Goal: Task Accomplishment & Management: Manage account settings

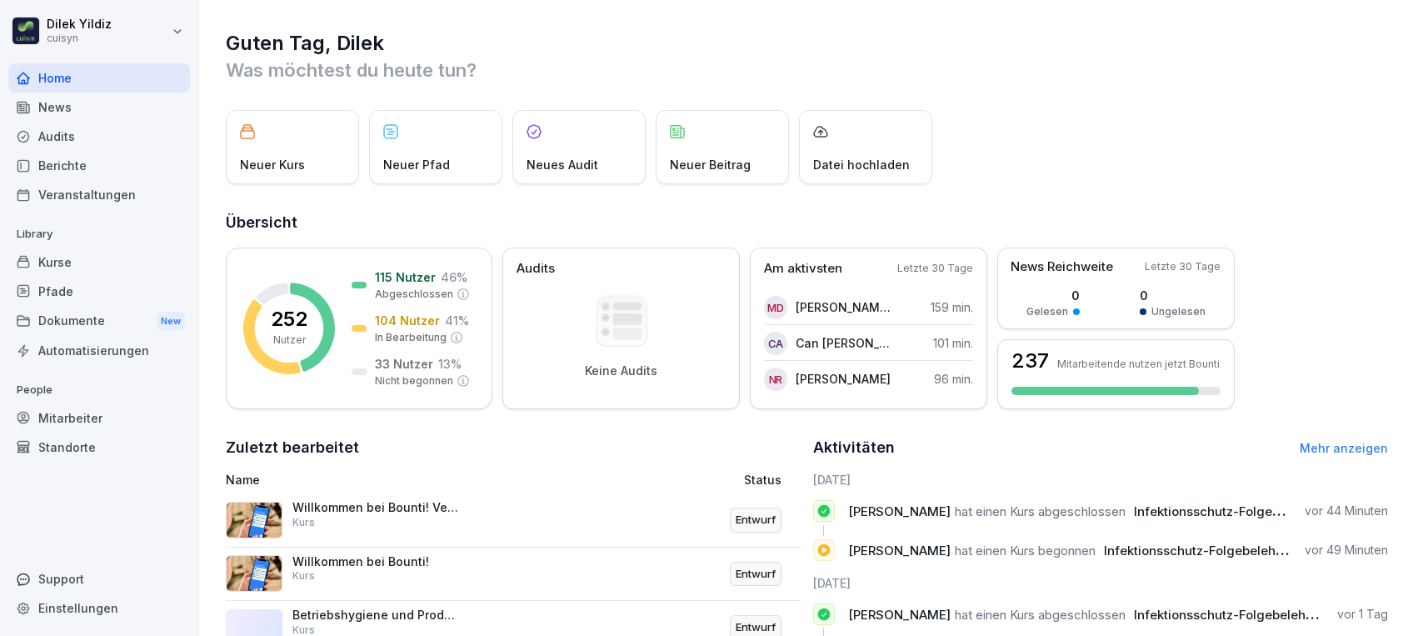
click at [83, 254] on div "Kurse" at bounding box center [99, 262] width 182 height 29
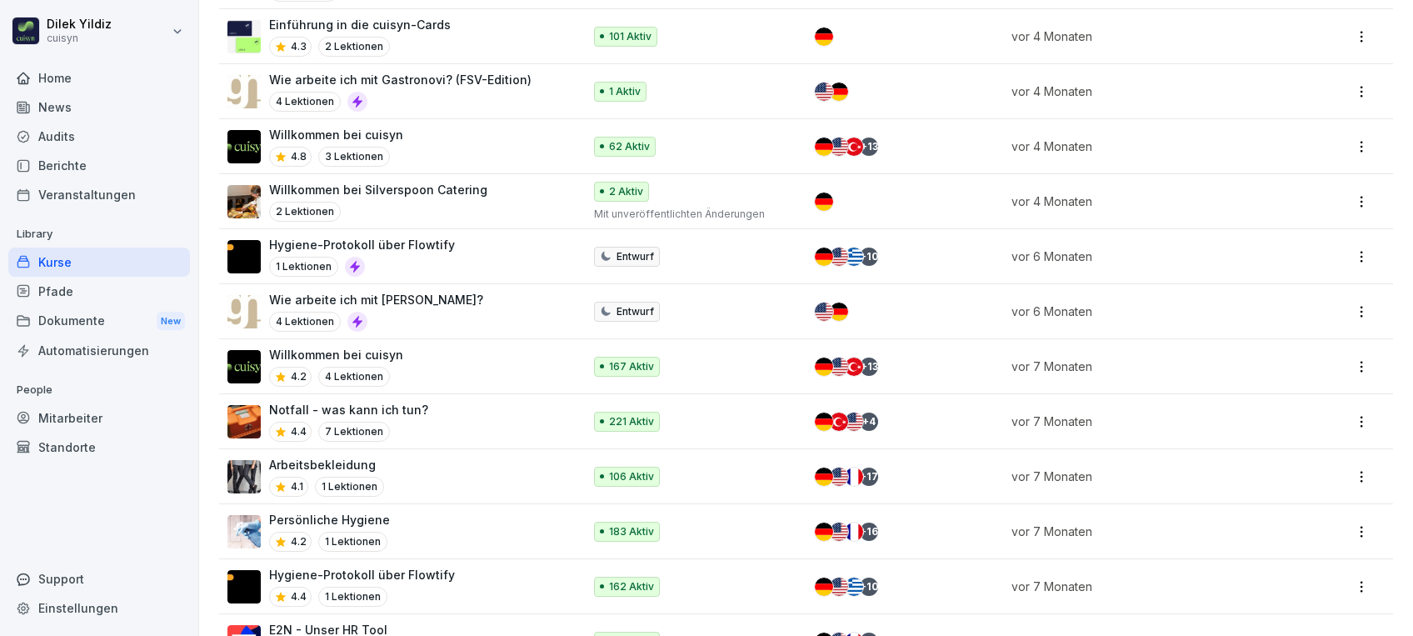
scroll to position [1344, 0]
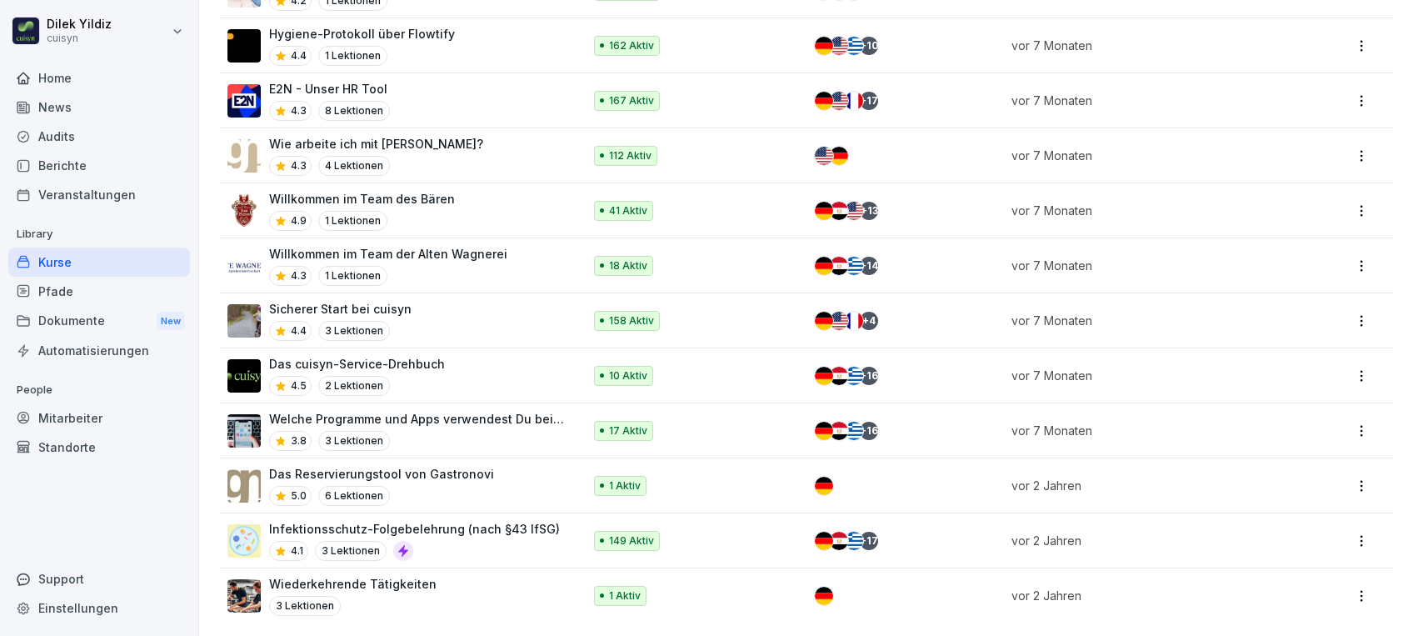
click at [510, 541] on div "4.1 3 Lektionen" at bounding box center [414, 551] width 291 height 20
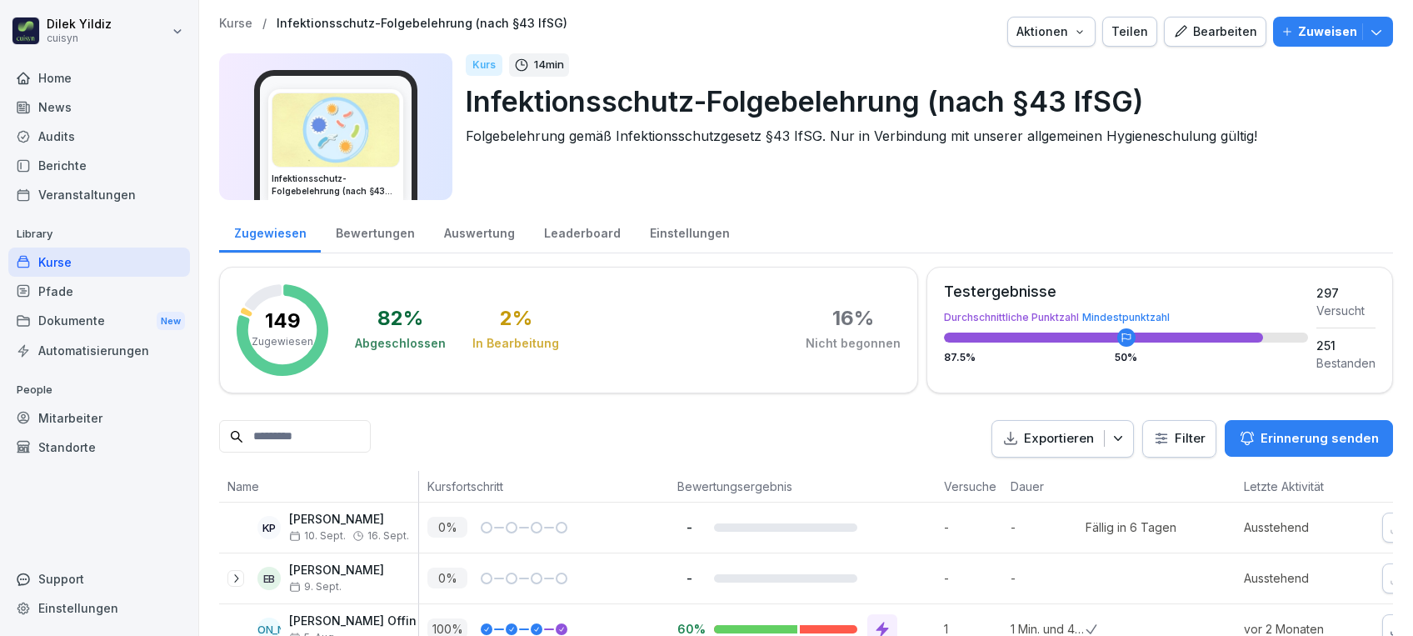
click at [1313, 23] on p "Zuweisen" at bounding box center [1327, 32] width 59 height 18
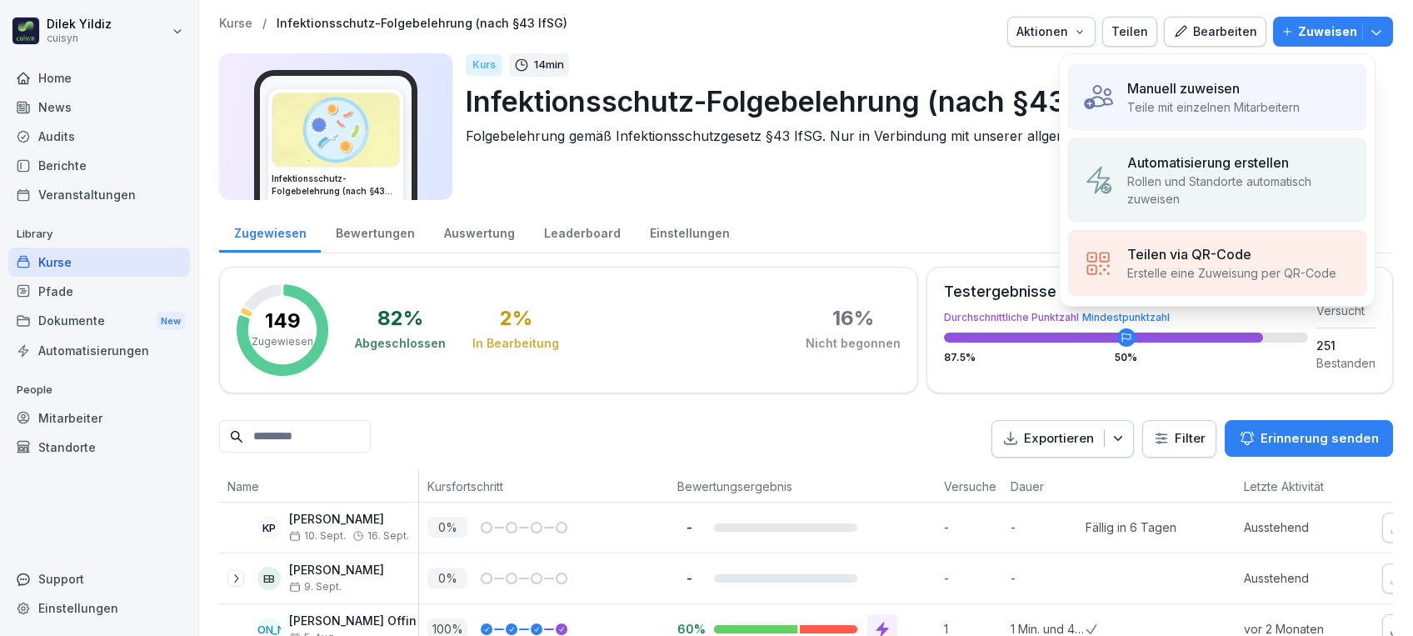
click at [1233, 91] on p "Manuell zuweisen" at bounding box center [1184, 88] width 113 height 20
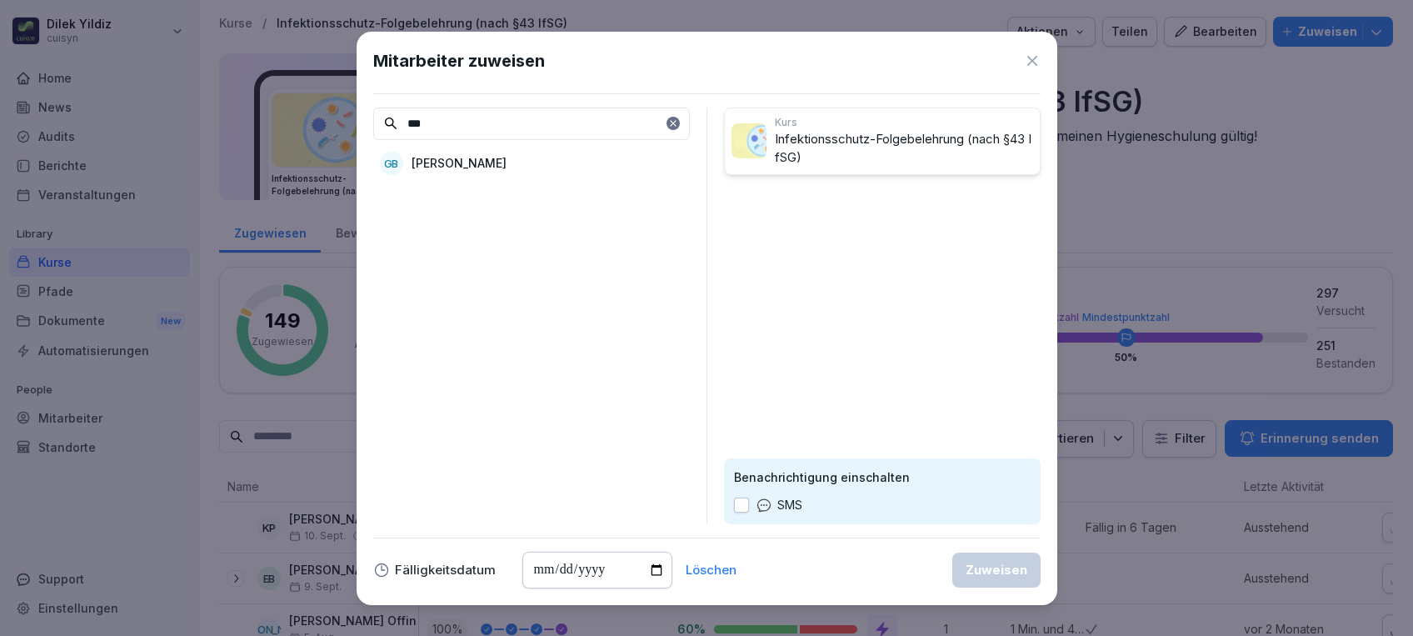
type input "***"
click at [507, 160] on p "Georgina Bogdanic" at bounding box center [459, 163] width 95 height 18
click at [746, 502] on button "button" at bounding box center [741, 505] width 15 height 15
click at [653, 566] on input "date" at bounding box center [598, 570] width 150 height 37
type input "**********"
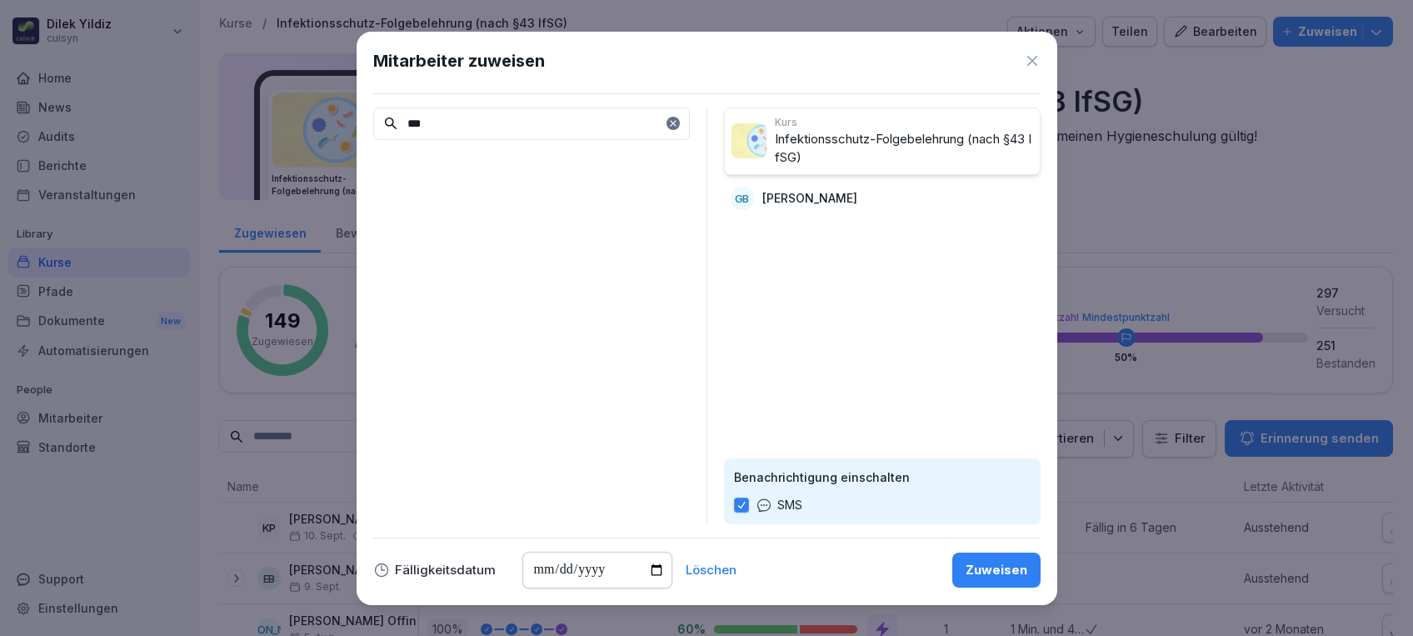
click at [976, 573] on div "Zuweisen" at bounding box center [997, 570] width 62 height 18
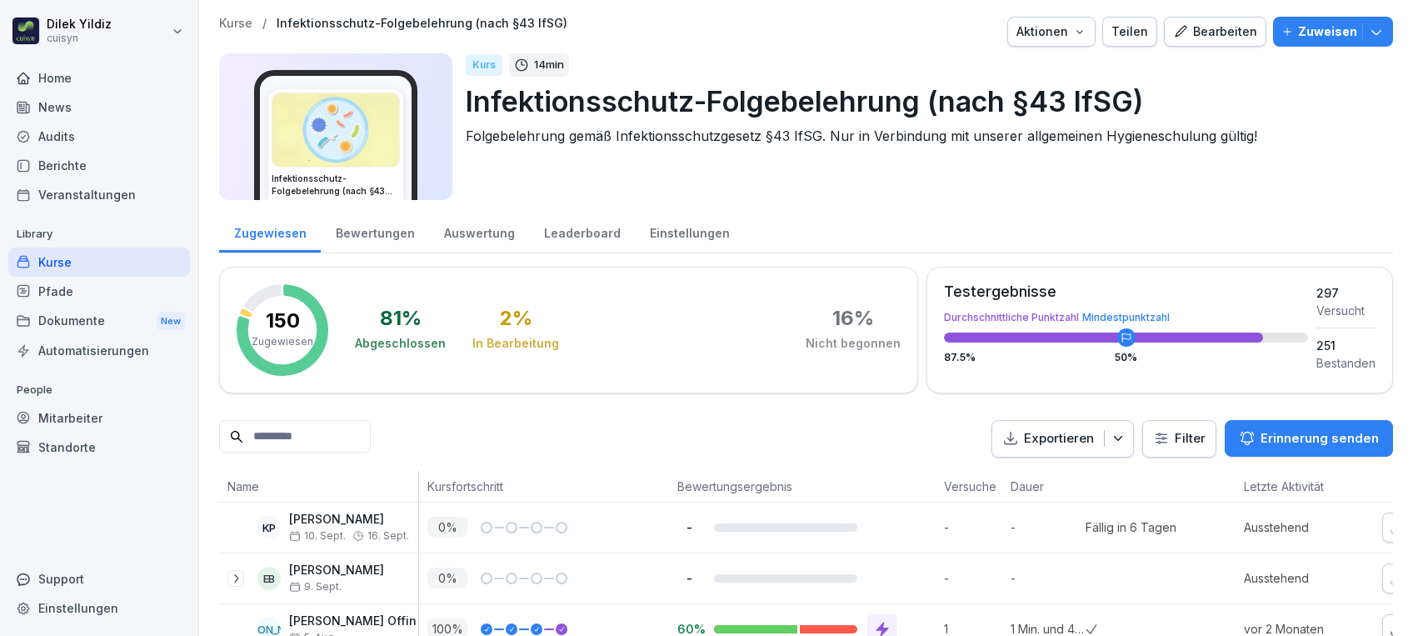
click at [65, 426] on div "Mitarbeiter" at bounding box center [99, 417] width 182 height 29
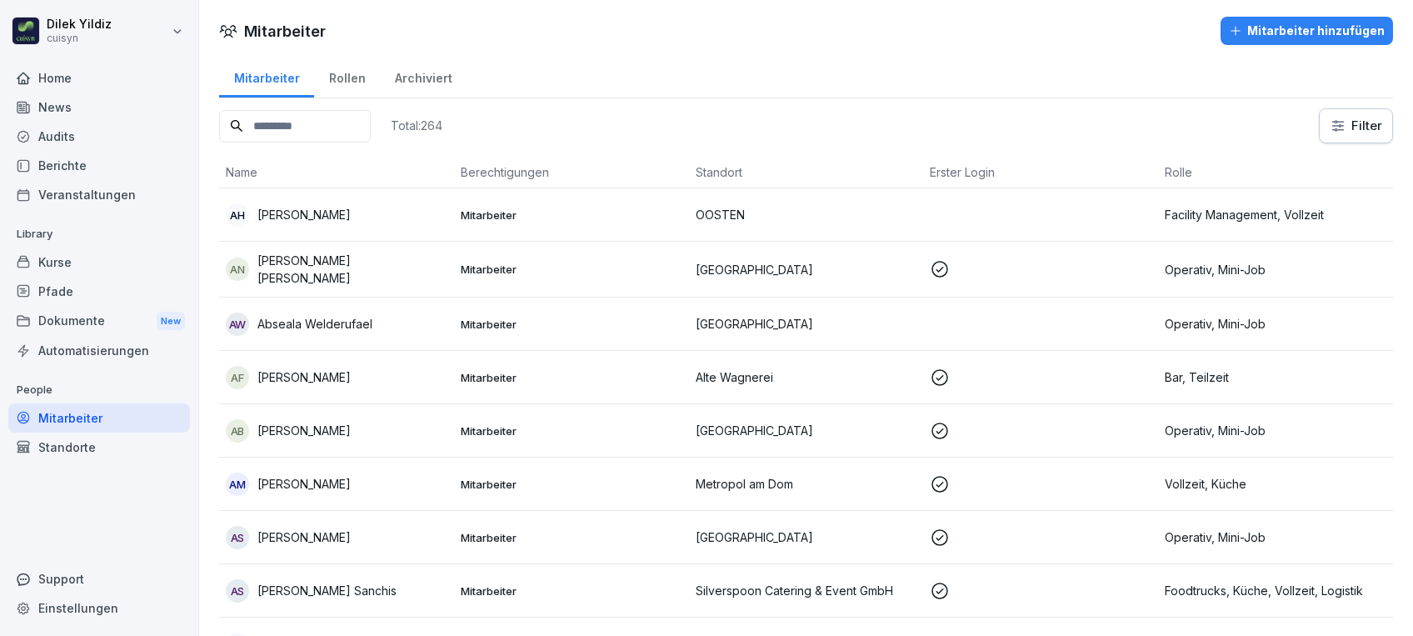
click at [327, 125] on input at bounding box center [295, 126] width 152 height 33
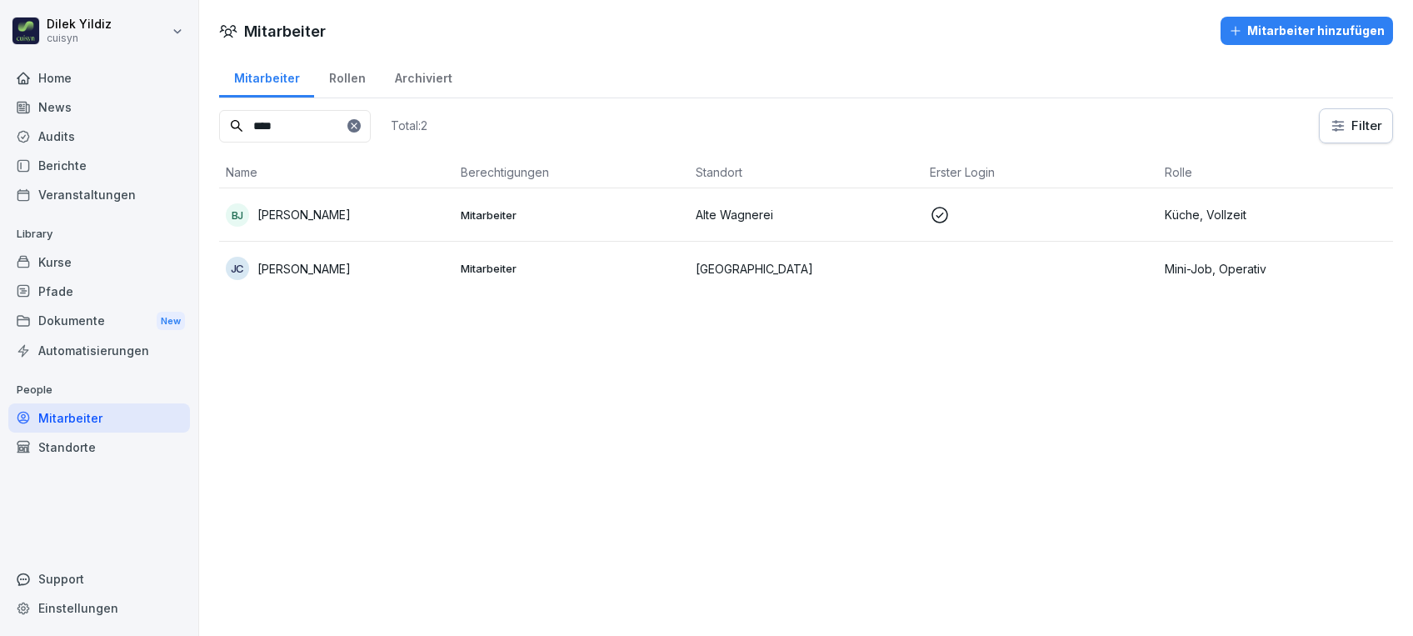
type input "****"
click at [413, 274] on div "JC Jana Camber" at bounding box center [337, 268] width 222 height 23
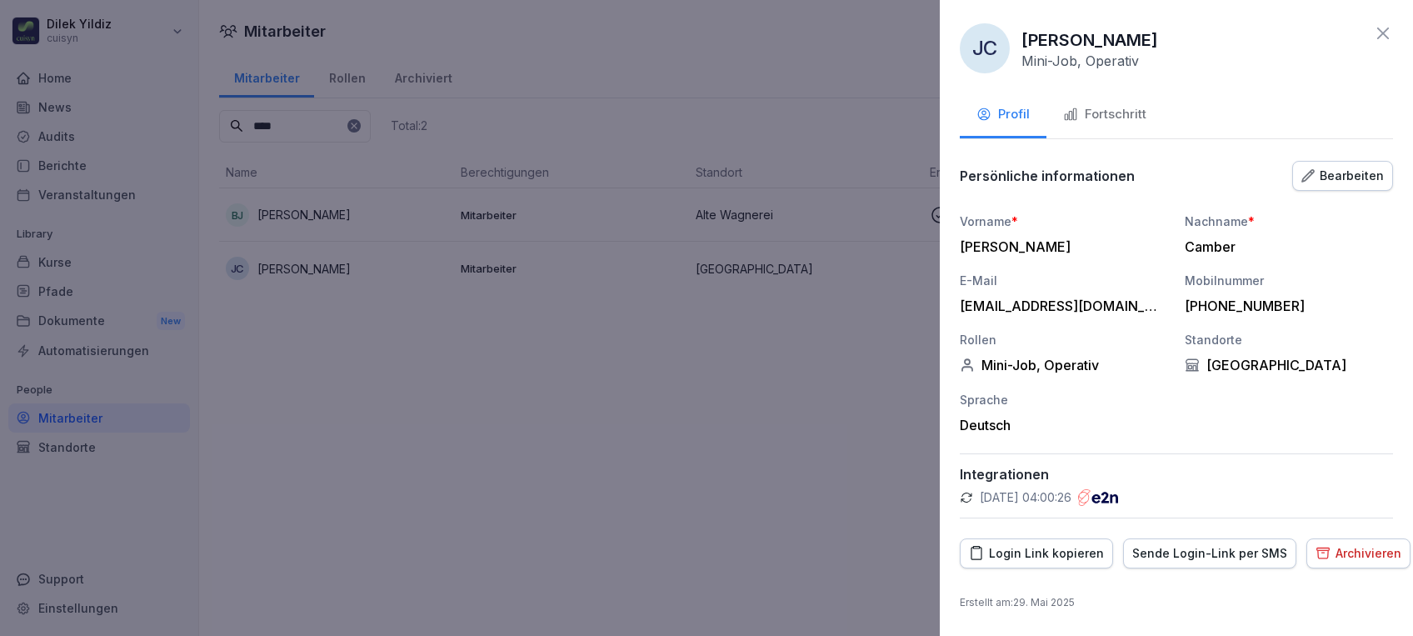
click at [1105, 115] on div "Fortschritt" at bounding box center [1104, 114] width 83 height 19
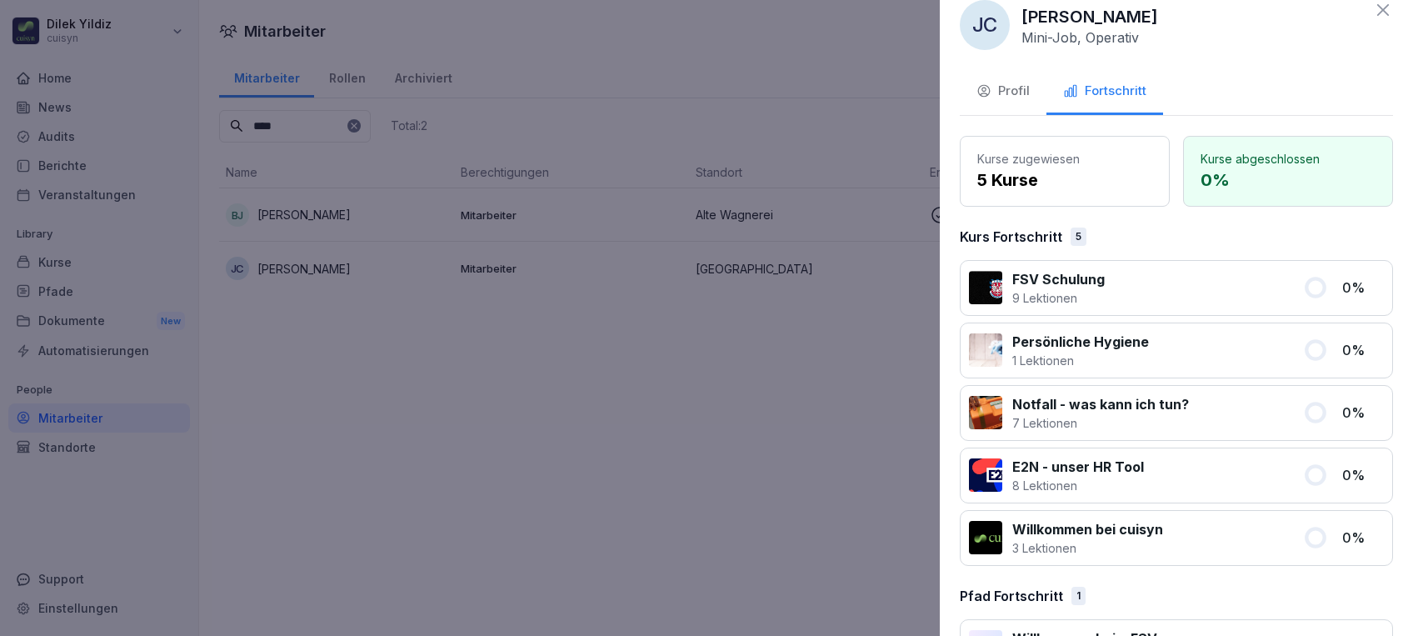
scroll to position [24, 0]
click at [1373, 10] on icon at bounding box center [1383, 9] width 20 height 20
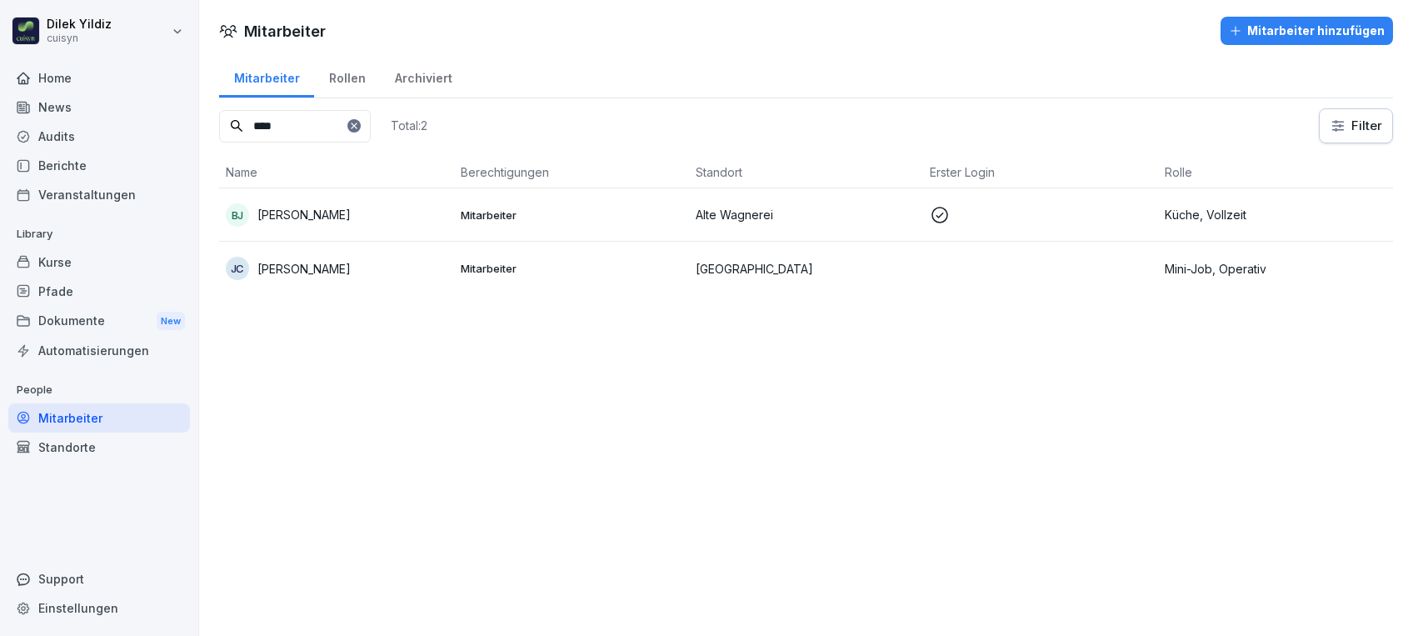
click at [1023, 58] on div "Mitarbeiter Rollen Archiviert" at bounding box center [806, 76] width 1174 height 43
click at [65, 266] on div "Kurse" at bounding box center [99, 262] width 182 height 29
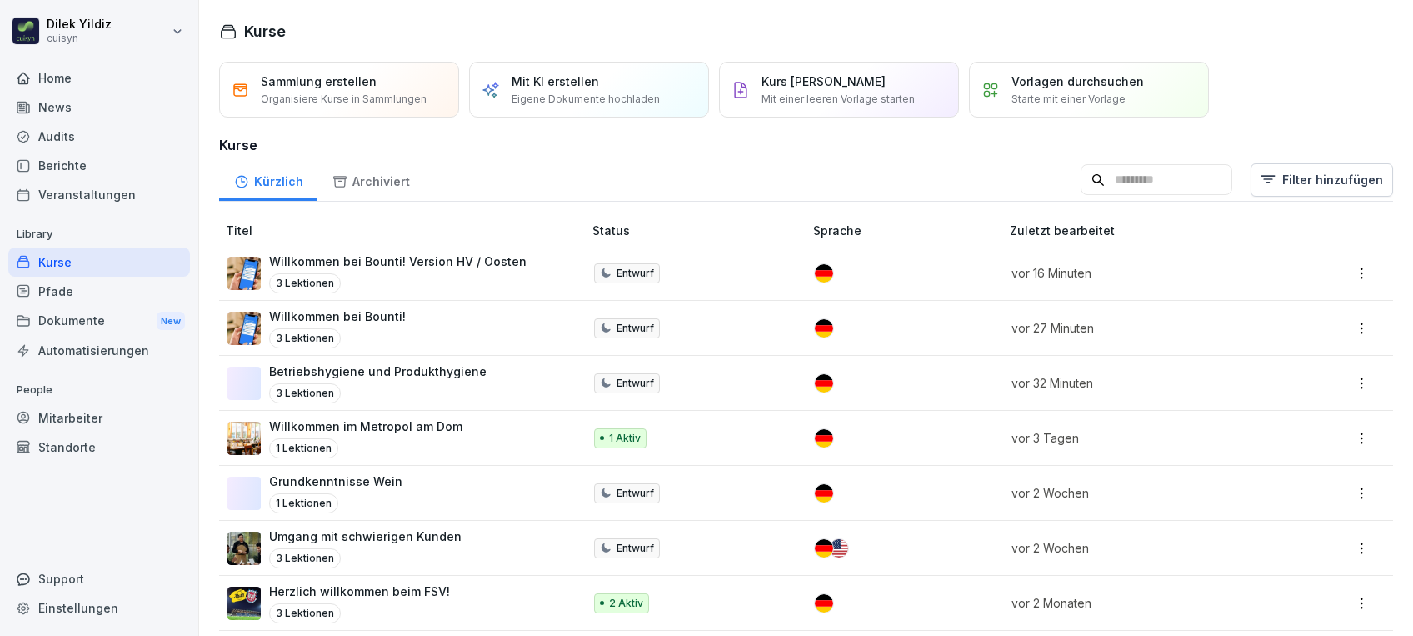
click at [107, 436] on div "Standorte" at bounding box center [99, 447] width 182 height 29
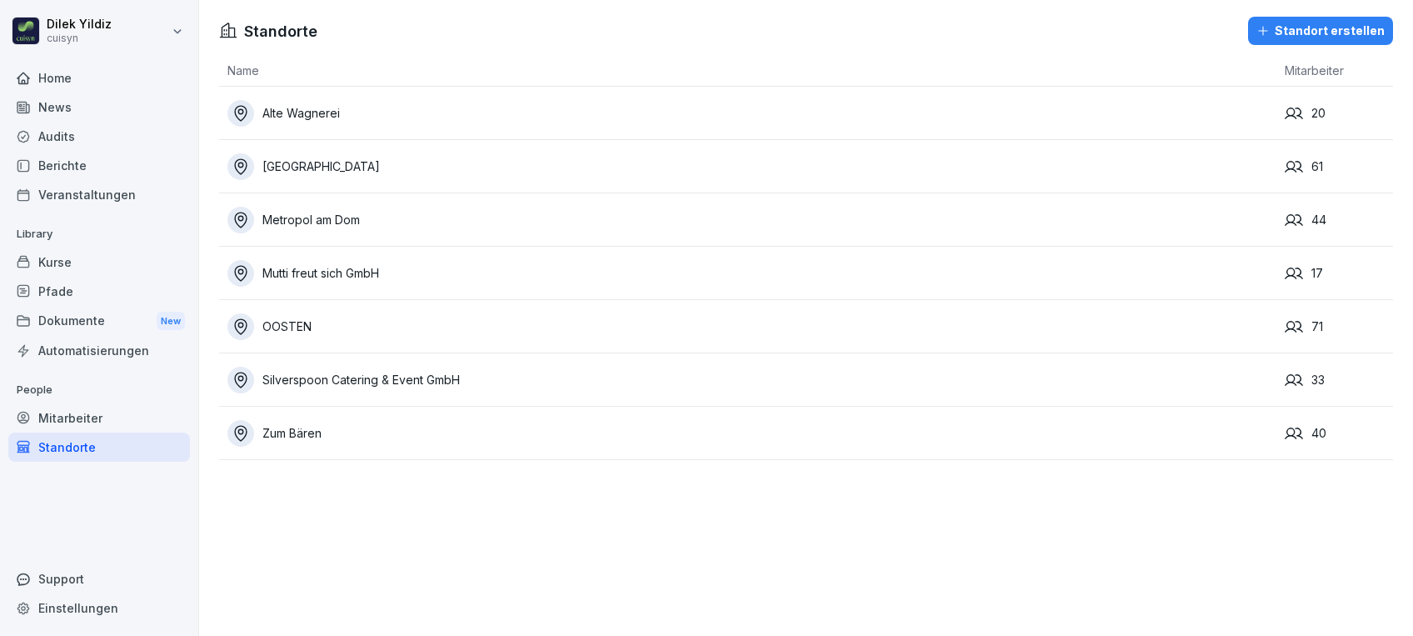
click at [487, 171] on div "FSV-Stadion" at bounding box center [752, 166] width 1049 height 27
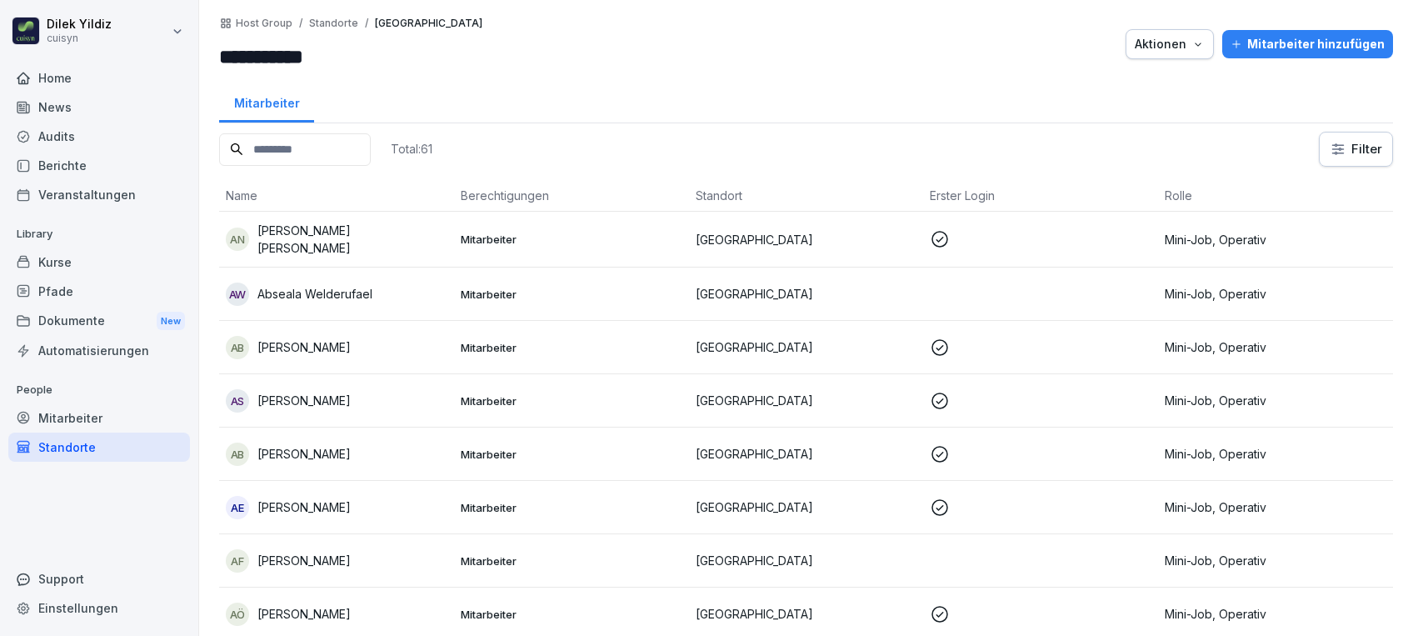
click at [344, 241] on p "Abdul Asil Nadery" at bounding box center [353, 239] width 190 height 35
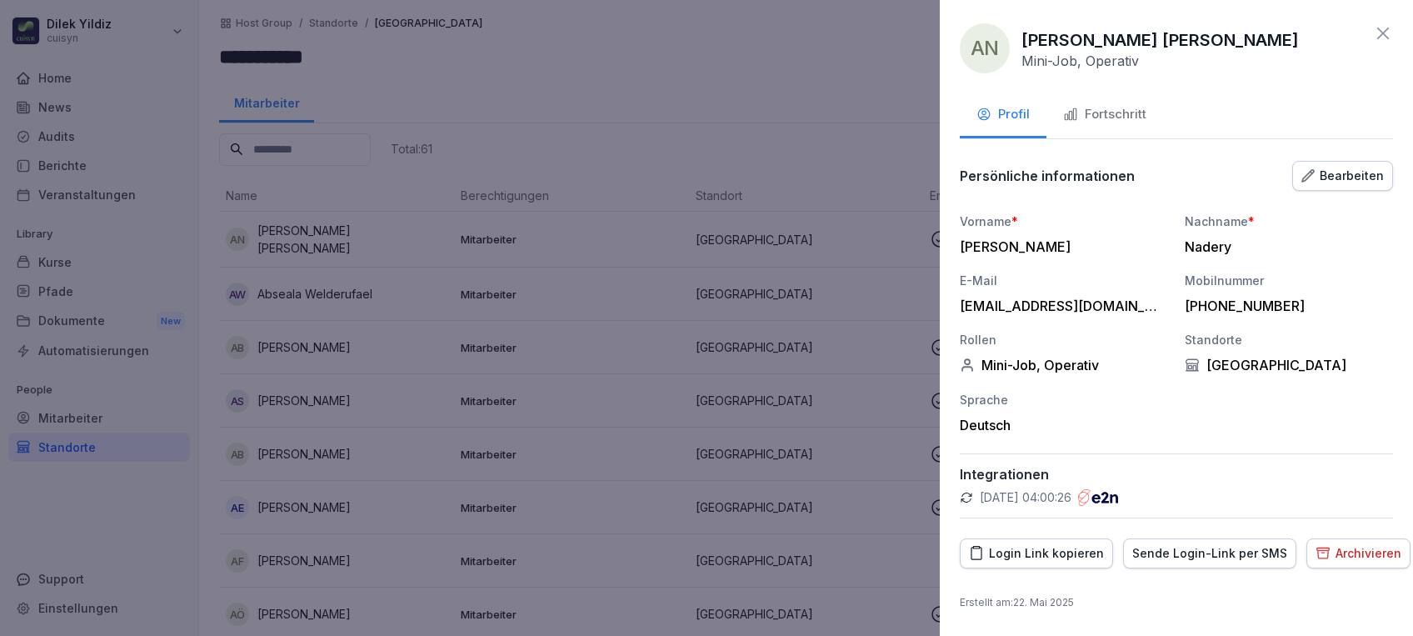
click at [1137, 112] on div "Fortschritt" at bounding box center [1104, 114] width 83 height 19
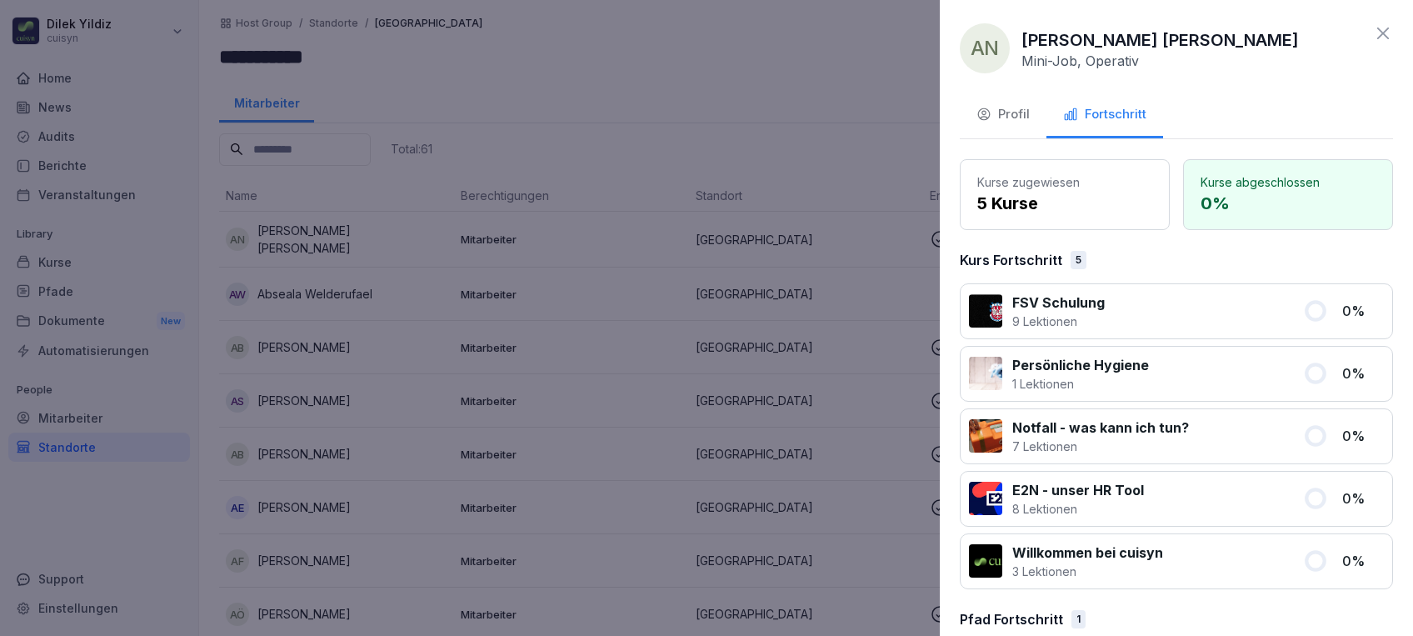
click at [657, 256] on div at bounding box center [706, 318] width 1413 height 636
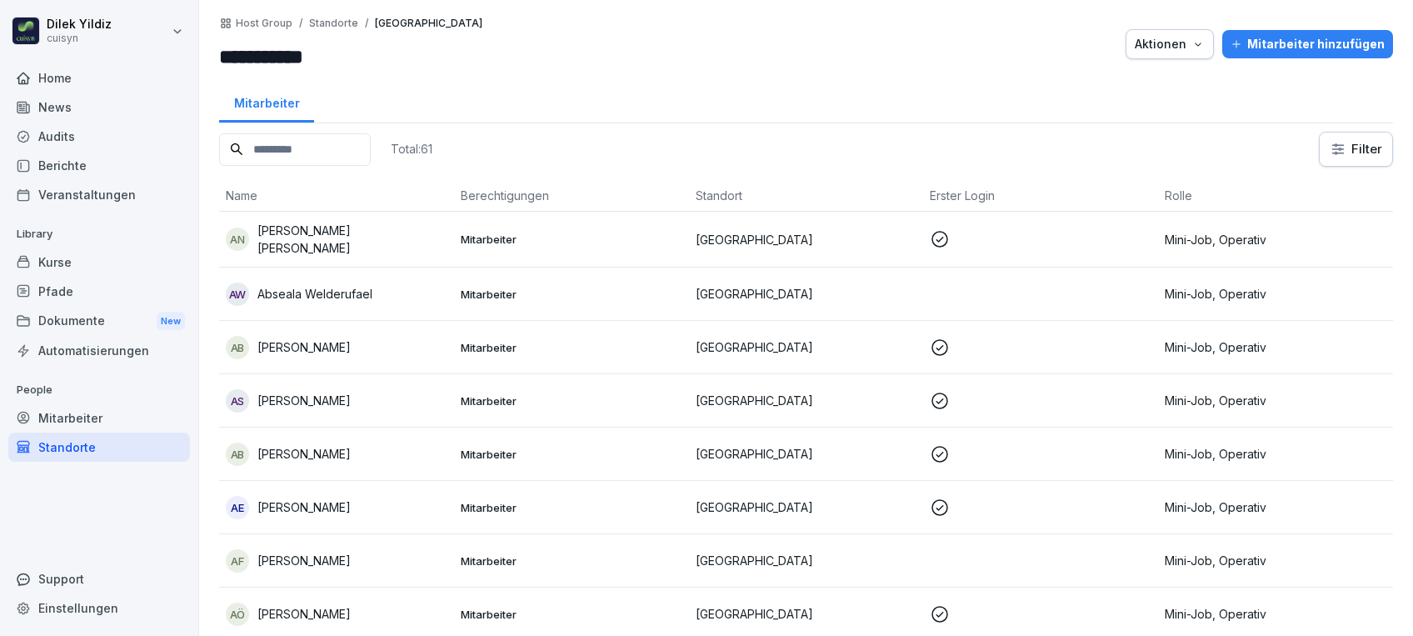
click at [338, 293] on p "Abseala Welderufael" at bounding box center [315, 294] width 115 height 18
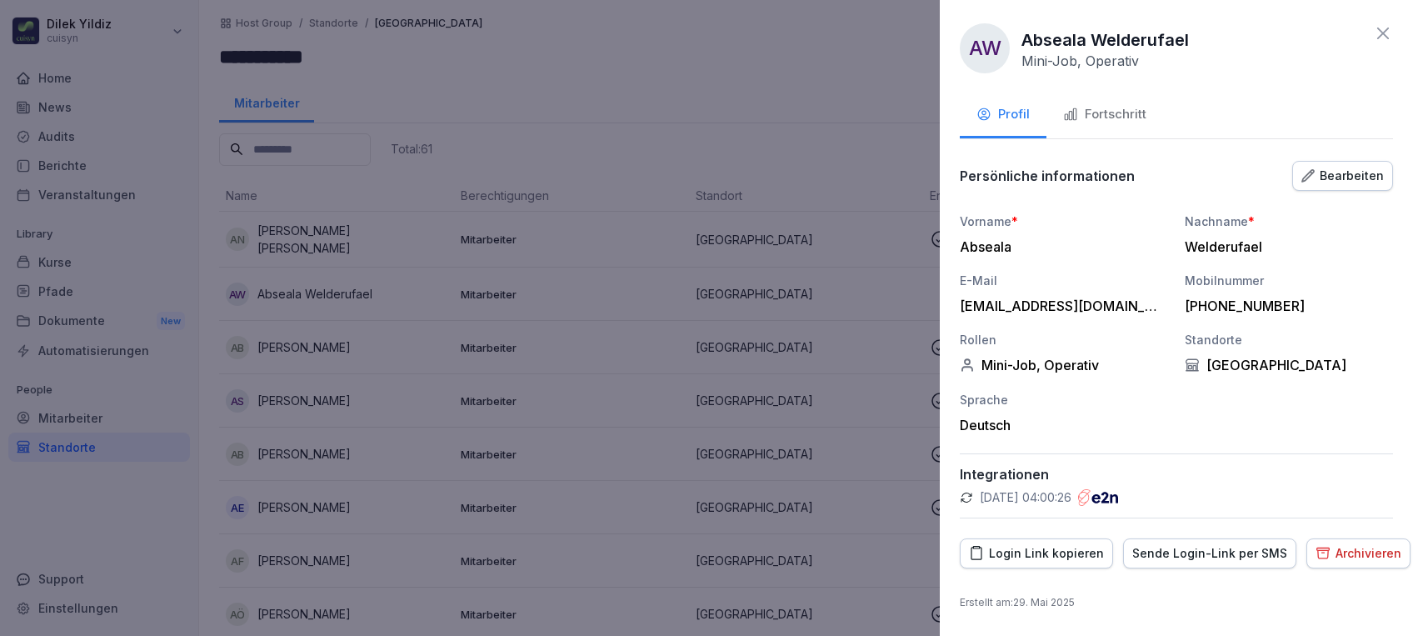
click at [1086, 123] on div "Fortschritt" at bounding box center [1104, 114] width 83 height 19
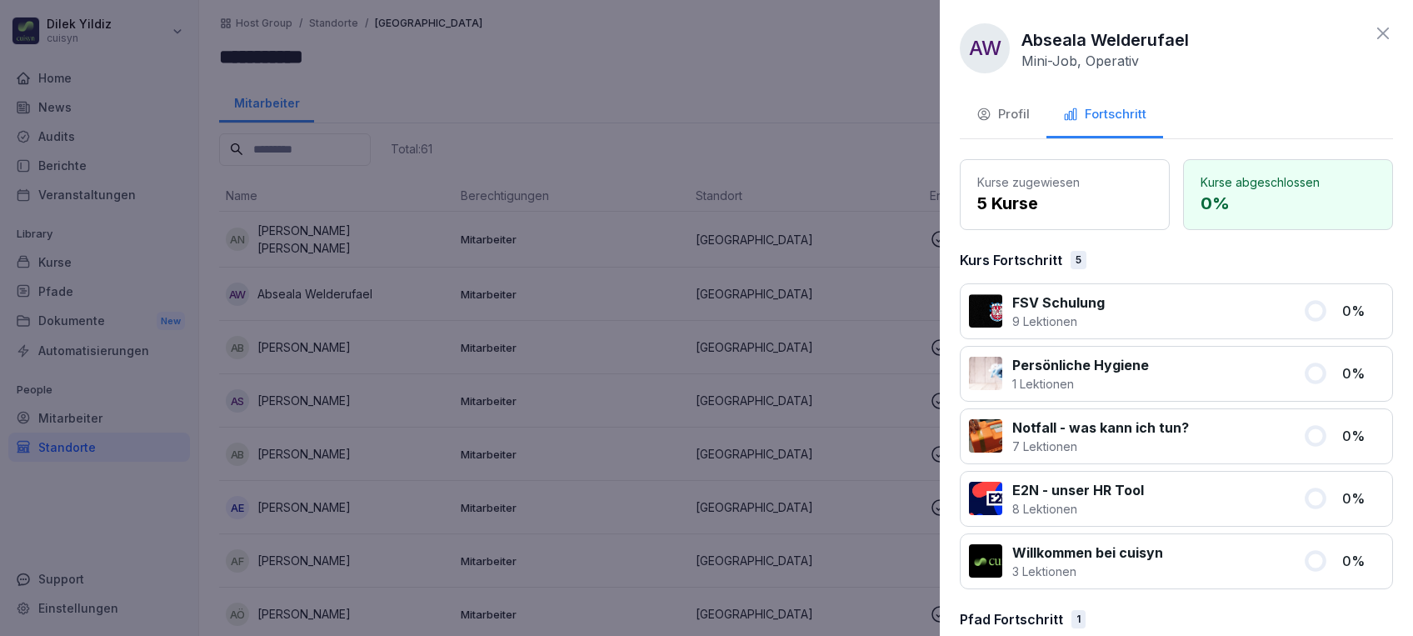
click at [483, 279] on div at bounding box center [706, 318] width 1413 height 636
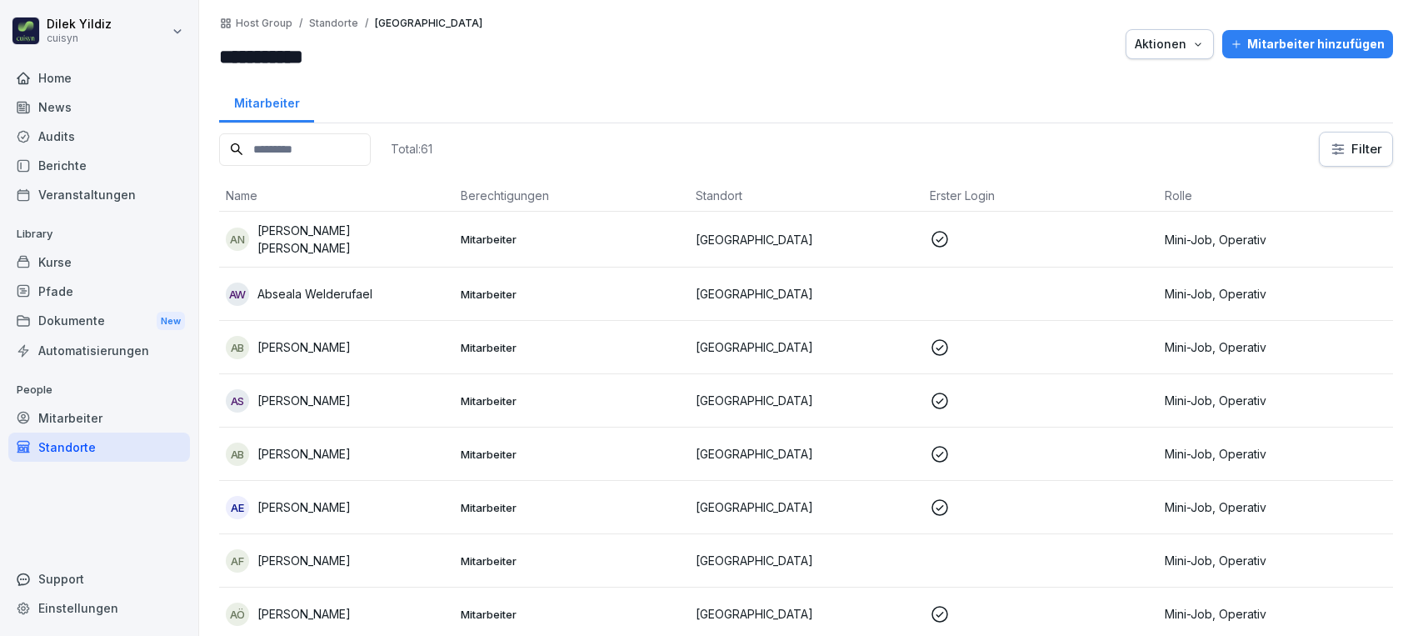
click at [283, 348] on p "Ahmet Babayigit" at bounding box center [304, 347] width 93 height 18
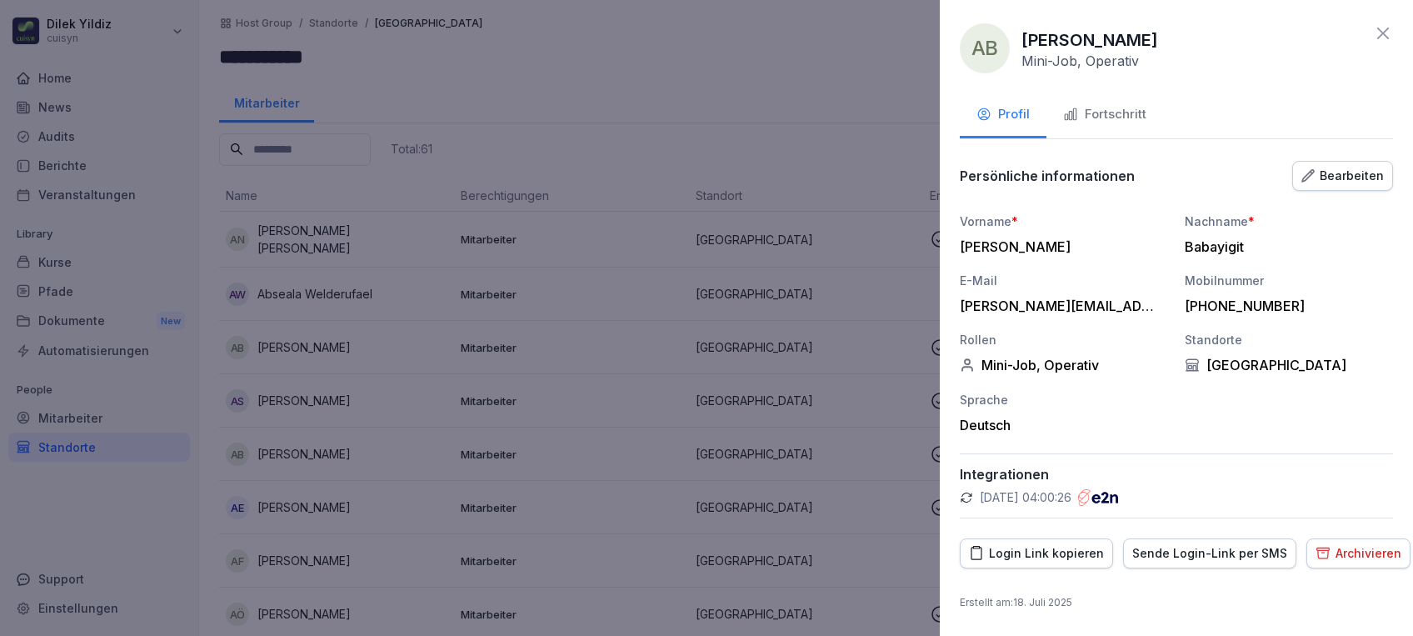
click at [1089, 106] on div "Fortschritt" at bounding box center [1104, 114] width 83 height 19
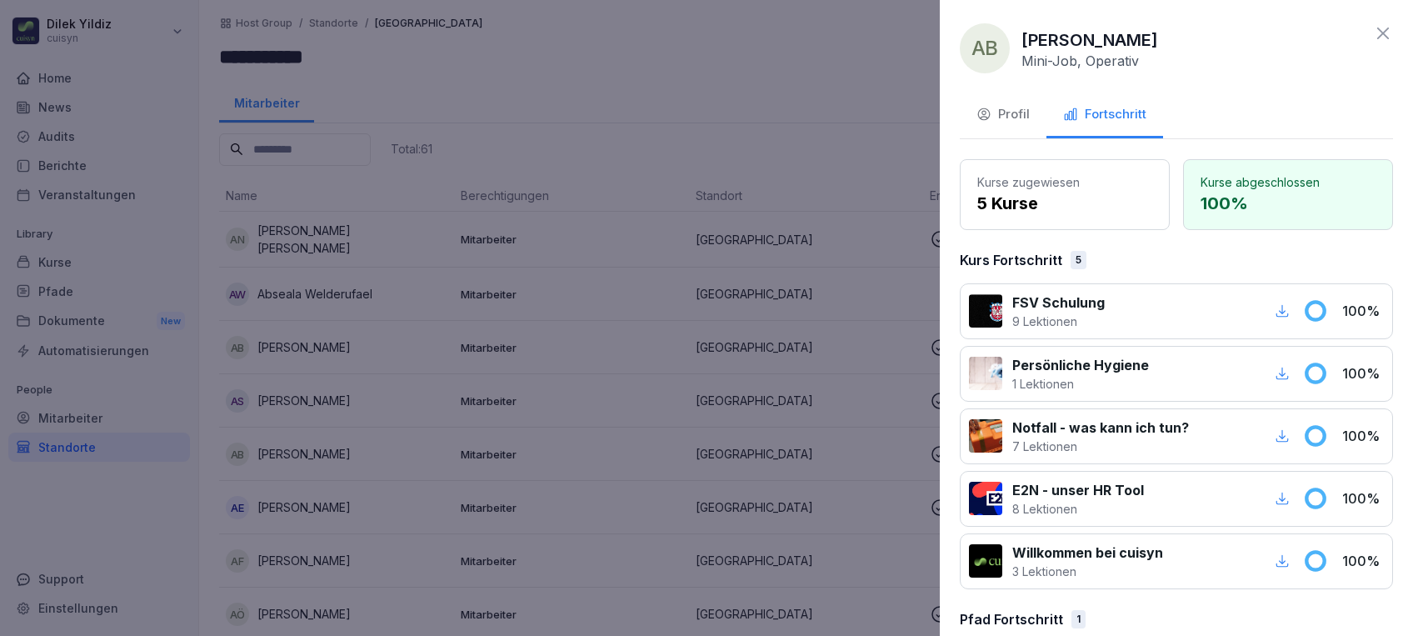
click at [563, 154] on div at bounding box center [706, 318] width 1413 height 636
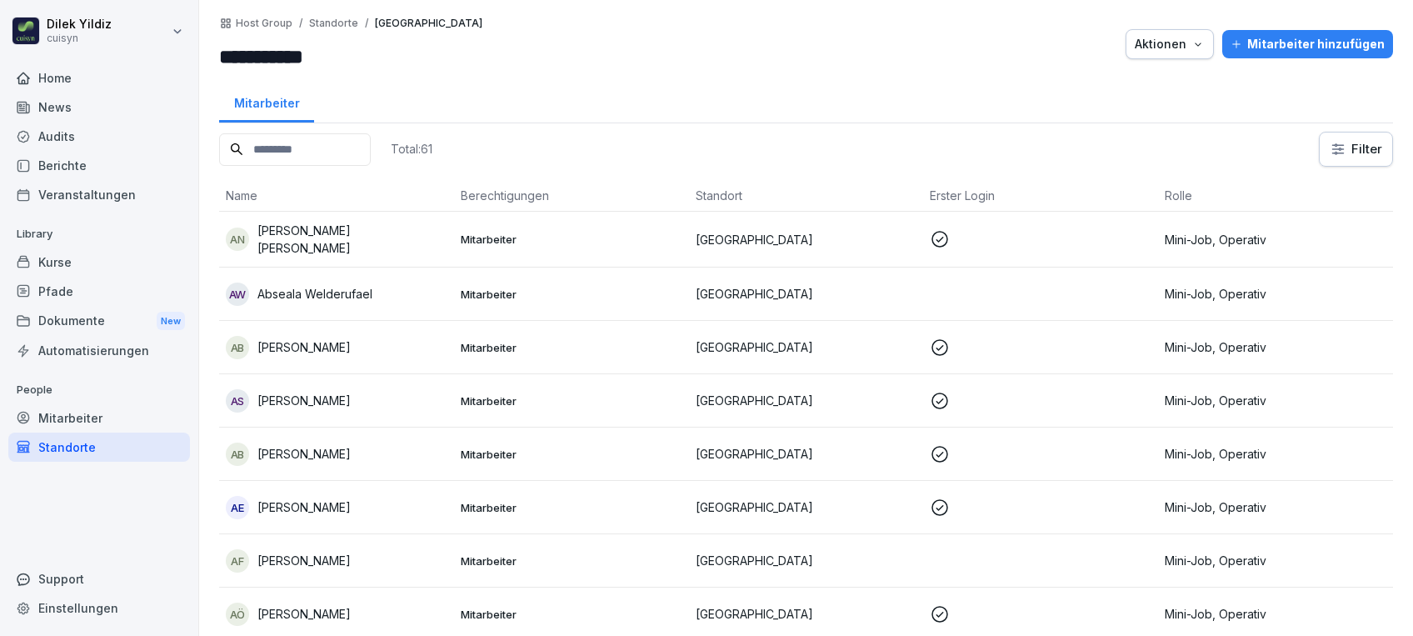
click at [314, 607] on div "AÖ Aylin Öner" at bounding box center [337, 614] width 222 height 23
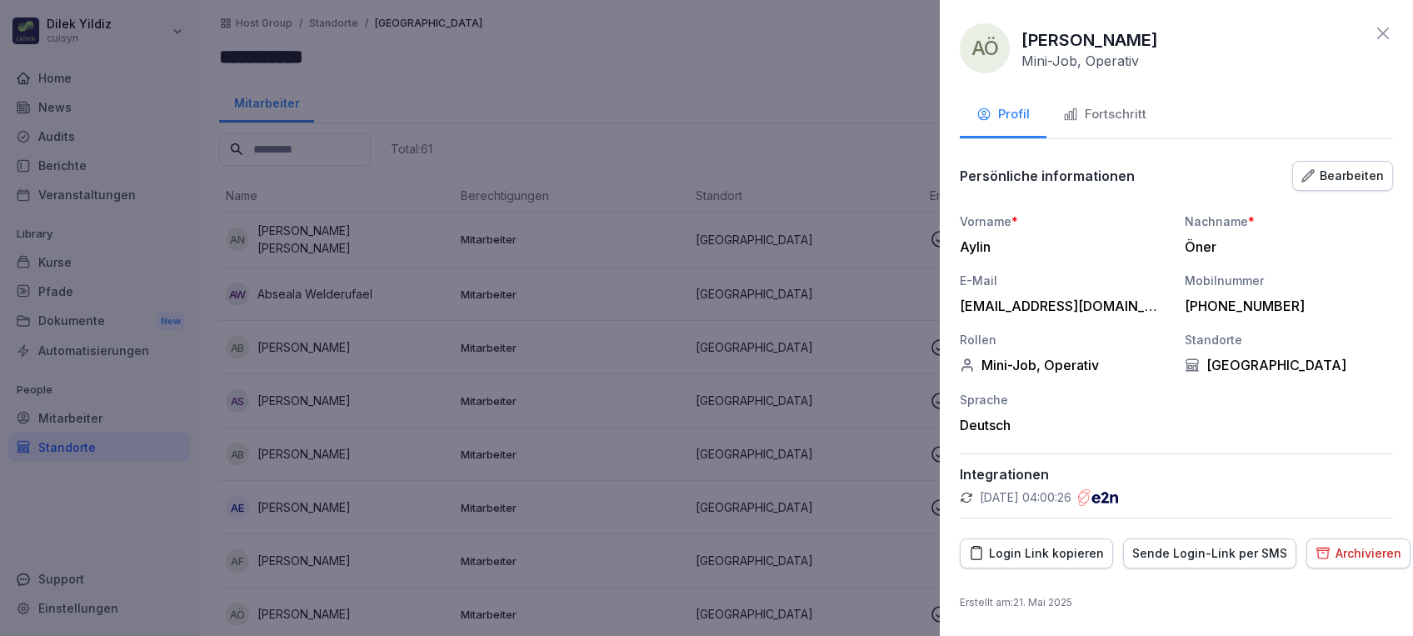
click at [1113, 107] on div "Fortschritt" at bounding box center [1104, 114] width 83 height 19
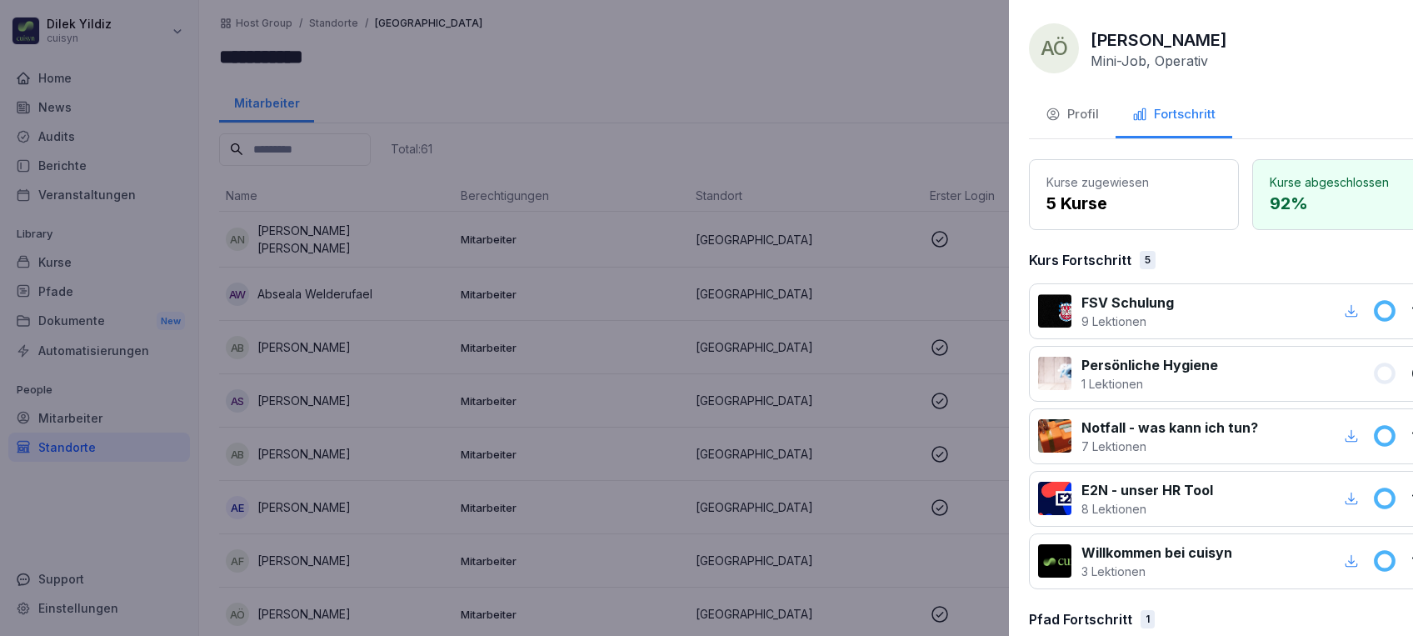
click at [725, 108] on div at bounding box center [706, 318] width 1413 height 636
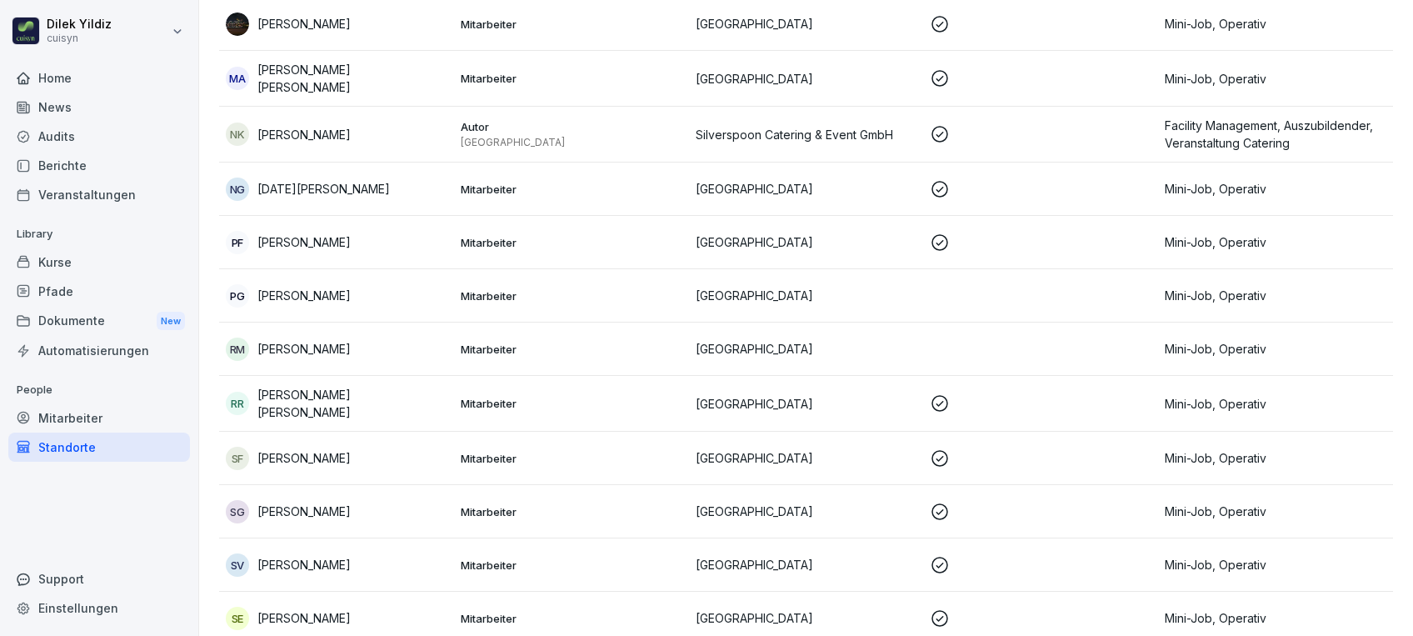
scroll to position [2888, 0]
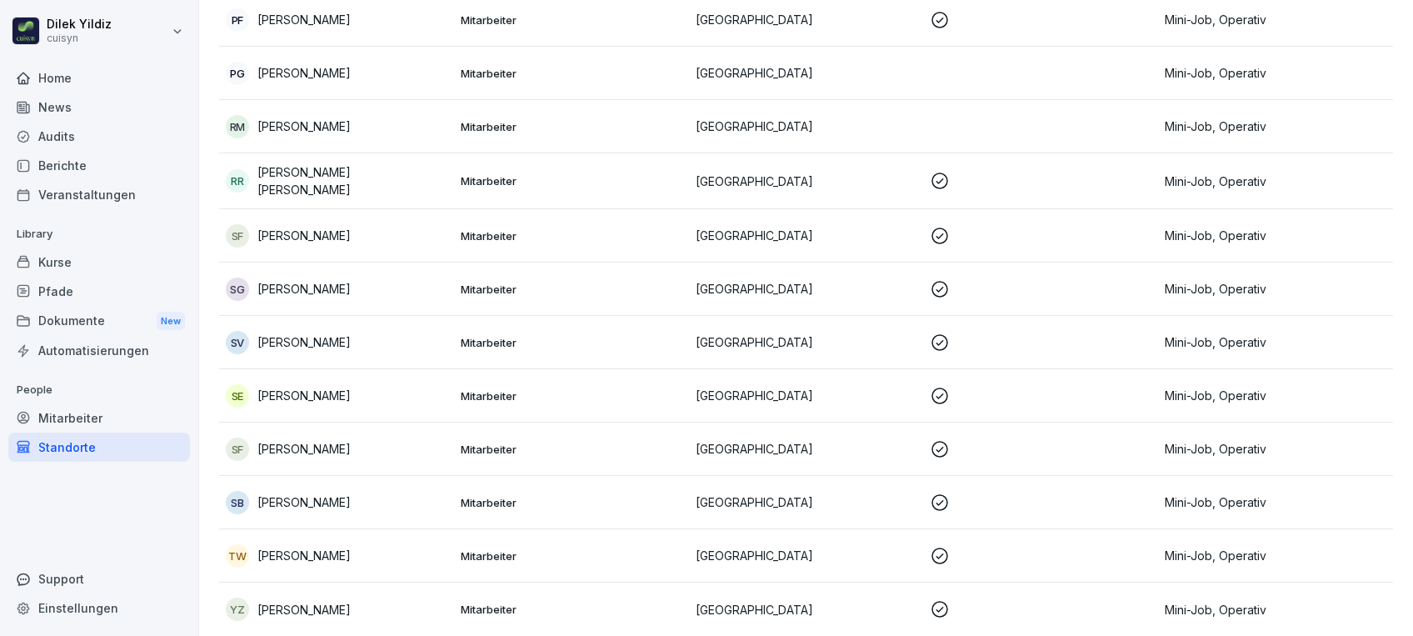
click at [266, 601] on p "Youel Zego" at bounding box center [304, 610] width 93 height 18
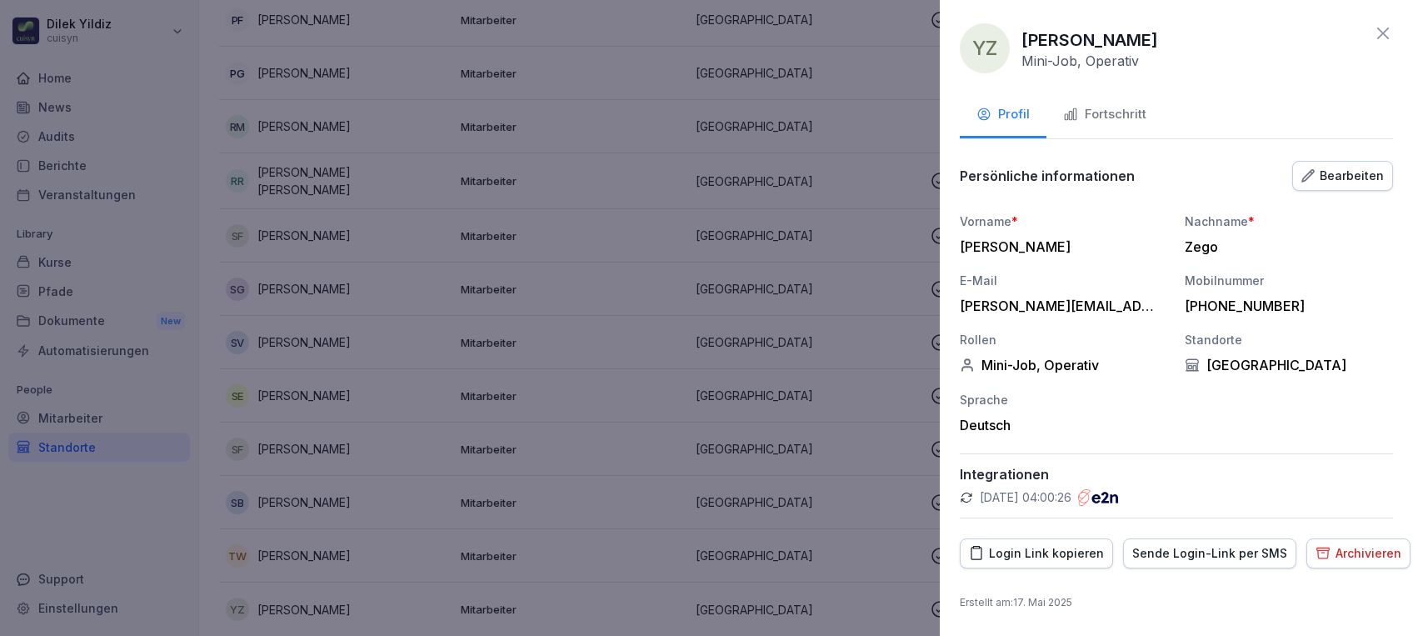
click at [1377, 37] on icon at bounding box center [1383, 33] width 20 height 20
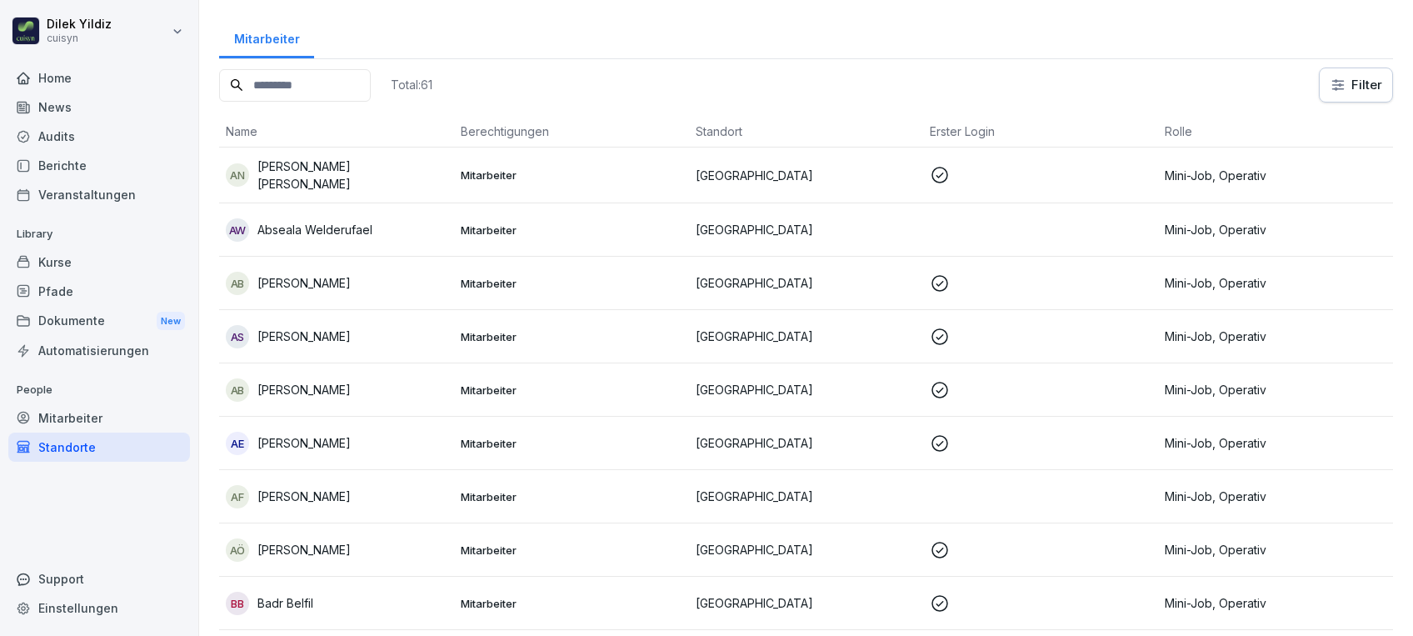
scroll to position [0, 0]
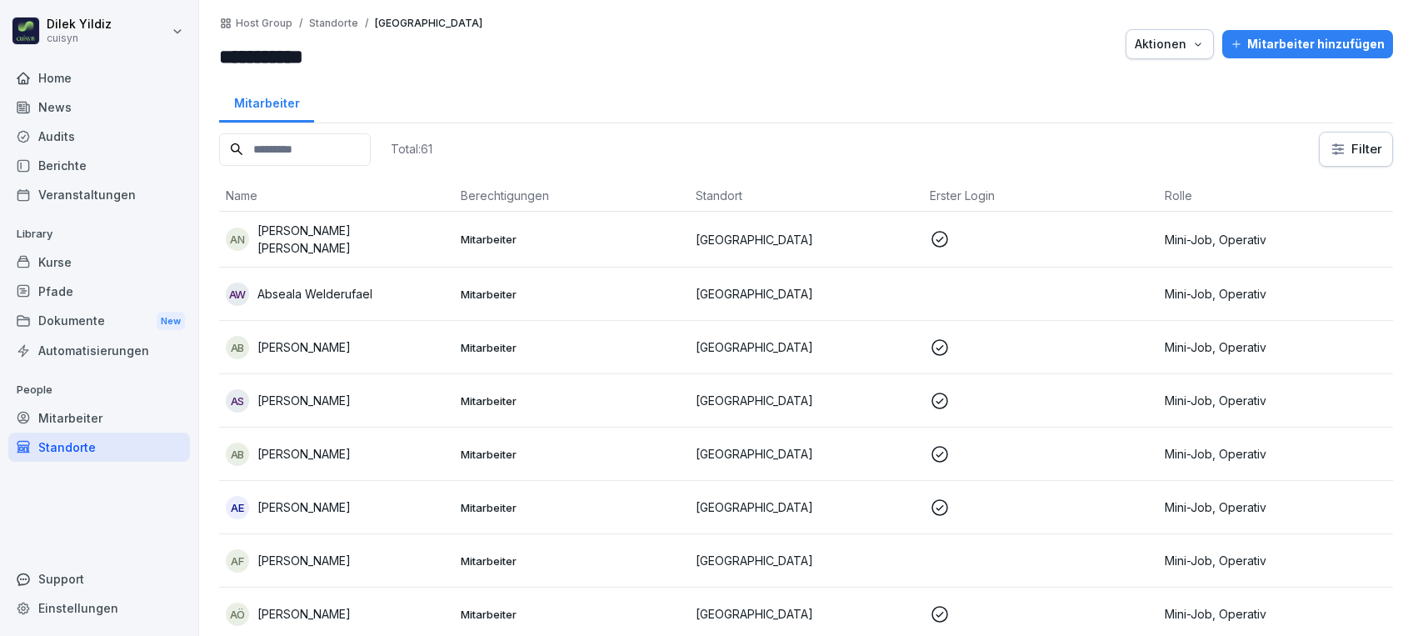
click at [300, 147] on input at bounding box center [295, 149] width 152 height 33
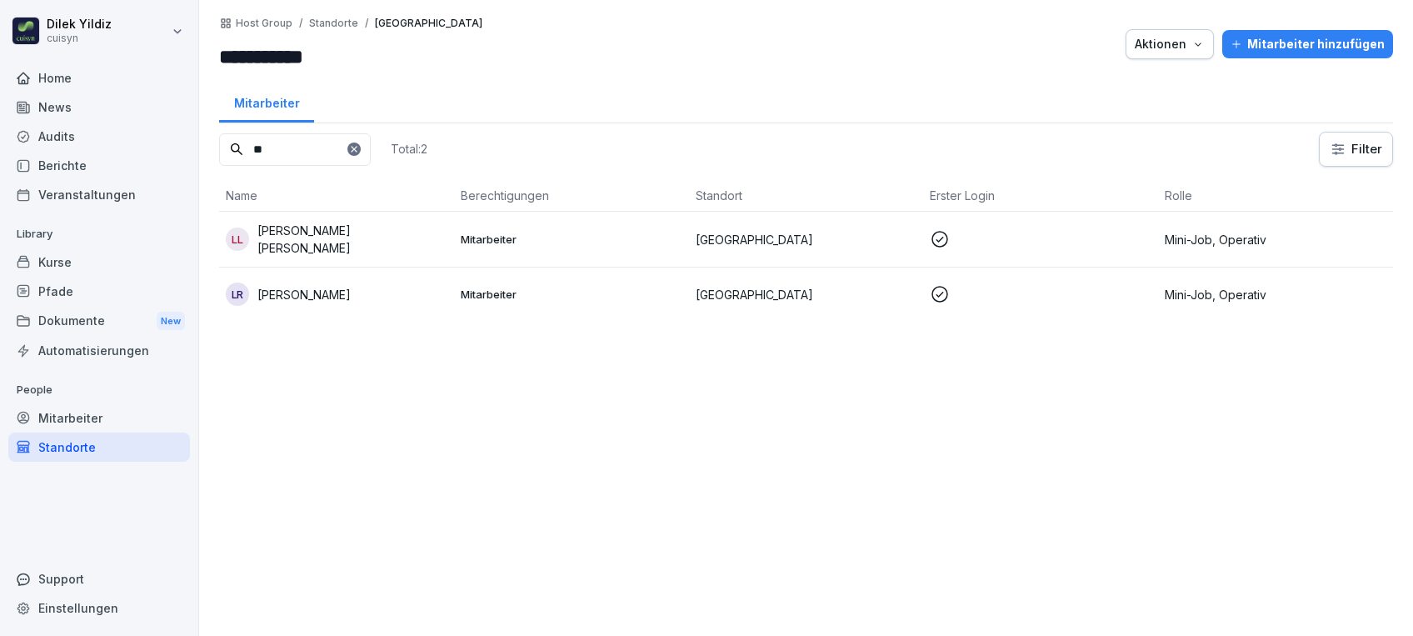
type input "**"
click at [333, 243] on p "Lydia-Valentina Mesic Lozic" at bounding box center [353, 239] width 190 height 35
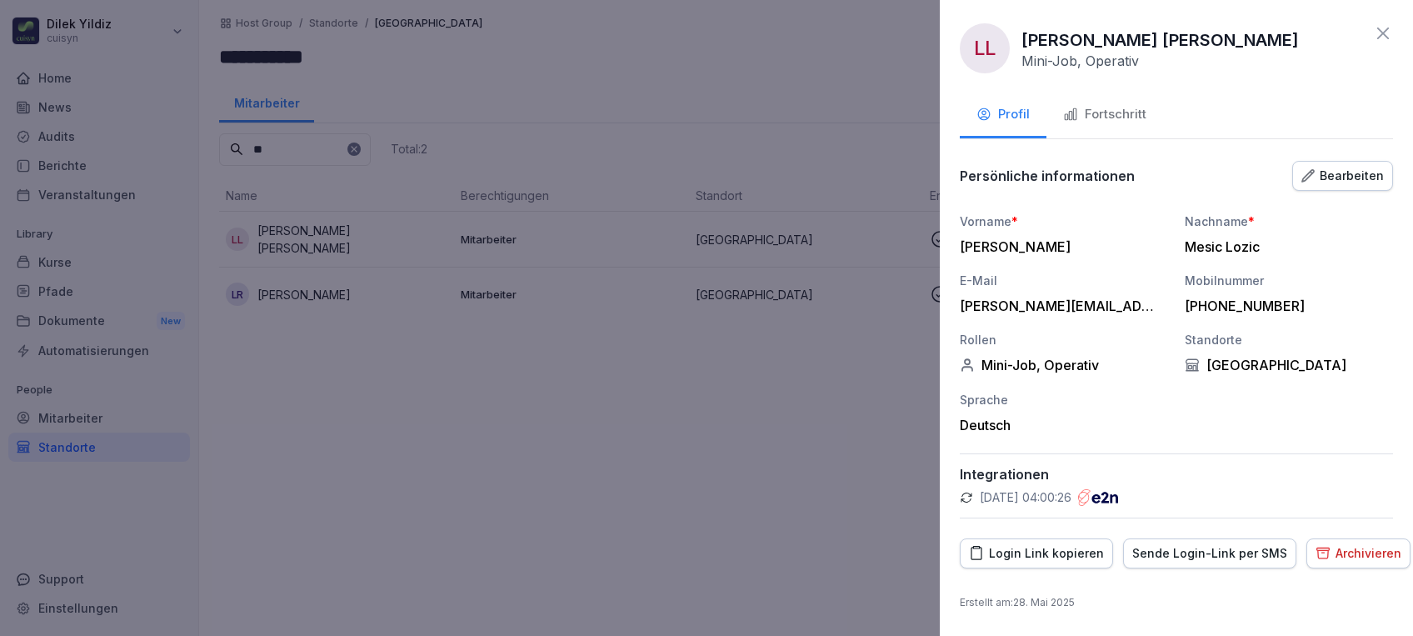
click at [1111, 113] on div "Fortschritt" at bounding box center [1104, 114] width 83 height 19
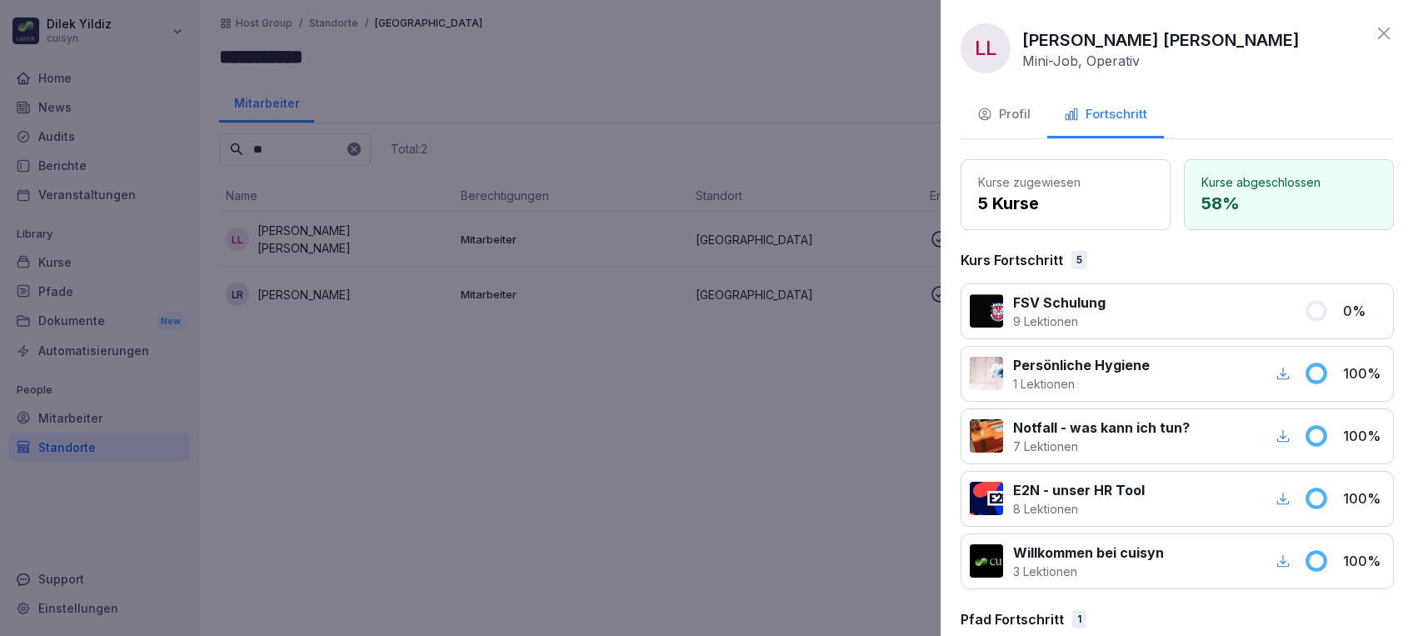
click at [573, 48] on div at bounding box center [706, 318] width 1413 height 636
